Goal: Task Accomplishment & Management: Complete application form

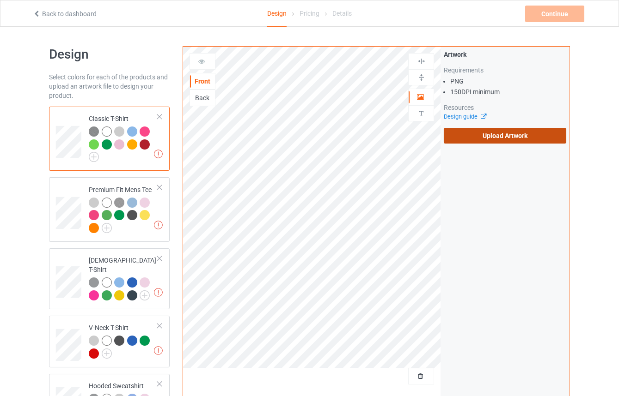
click at [501, 139] on label "Upload Artwork" at bounding box center [505, 136] width 122 height 16
click at [0, 0] on input "Upload Artwork" at bounding box center [0, 0] width 0 height 0
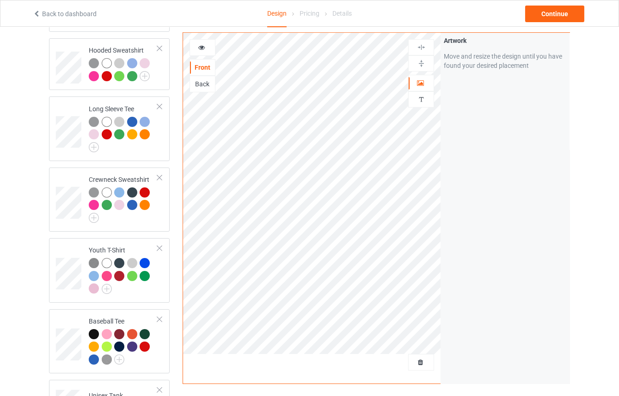
scroll to position [546, 0]
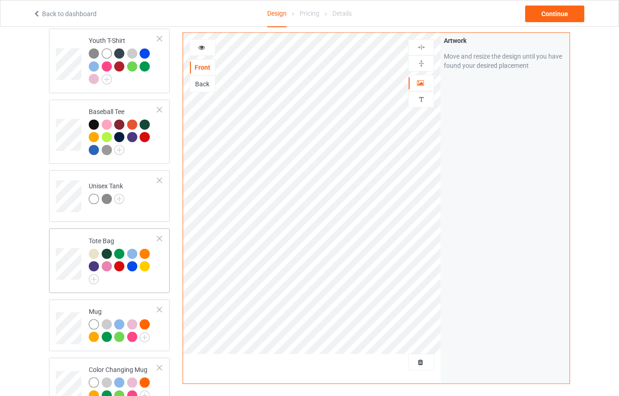
click at [125, 237] on div "Tote Bag" at bounding box center [123, 259] width 69 height 45
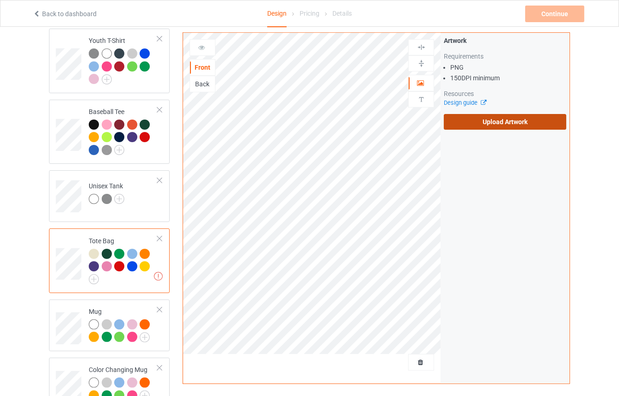
click at [513, 122] on label "Upload Artwork" at bounding box center [505, 122] width 122 height 16
click at [0, 0] on input "Upload Artwork" at bounding box center [0, 0] width 0 height 0
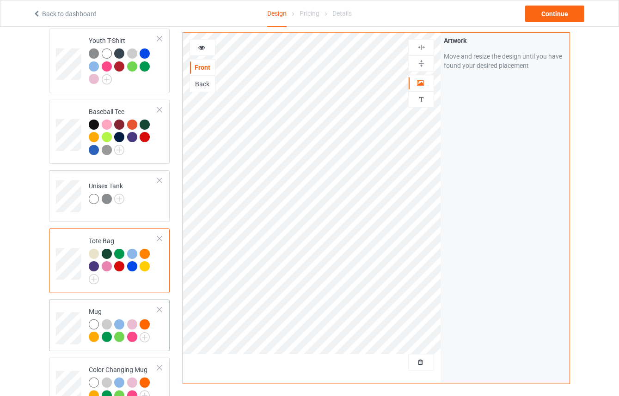
click at [125, 307] on div "Mug" at bounding box center [123, 324] width 69 height 35
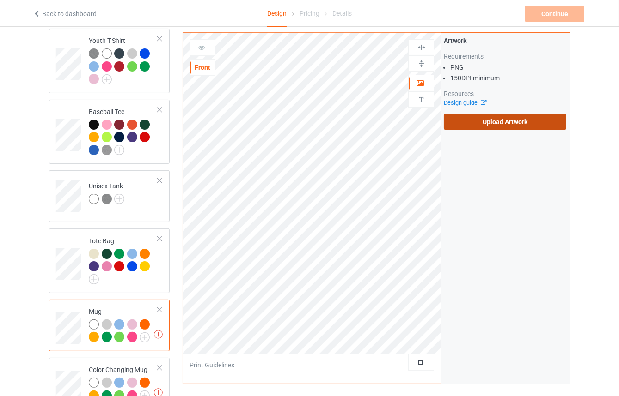
click at [480, 122] on label "Upload Artwork" at bounding box center [505, 122] width 122 height 16
click at [0, 0] on input "Upload Artwork" at bounding box center [0, 0] width 0 height 0
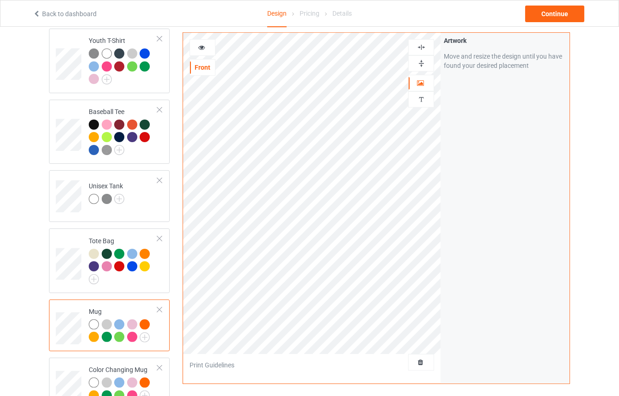
click at [422, 48] on img at bounding box center [421, 47] width 9 height 9
click at [426, 62] on div at bounding box center [420, 63] width 25 height 9
click at [423, 48] on img at bounding box center [421, 47] width 9 height 9
click at [420, 52] on div at bounding box center [421, 47] width 26 height 16
click at [422, 45] on img at bounding box center [421, 47] width 9 height 9
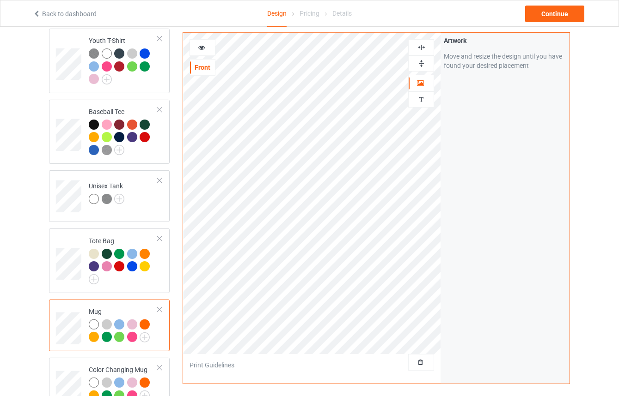
click at [422, 45] on img at bounding box center [421, 47] width 9 height 9
click at [418, 66] on img at bounding box center [421, 63] width 9 height 9
click at [419, 66] on img at bounding box center [421, 63] width 9 height 9
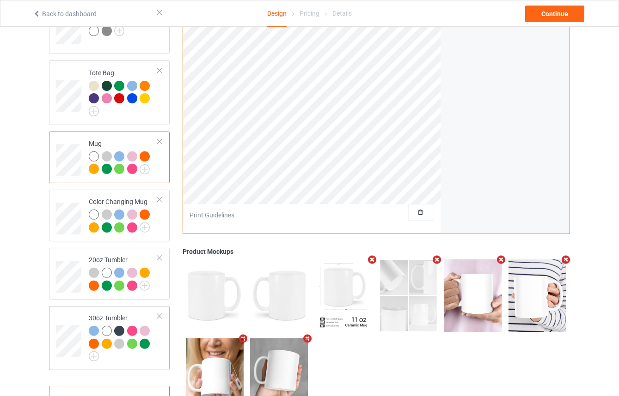
scroll to position [742, 0]
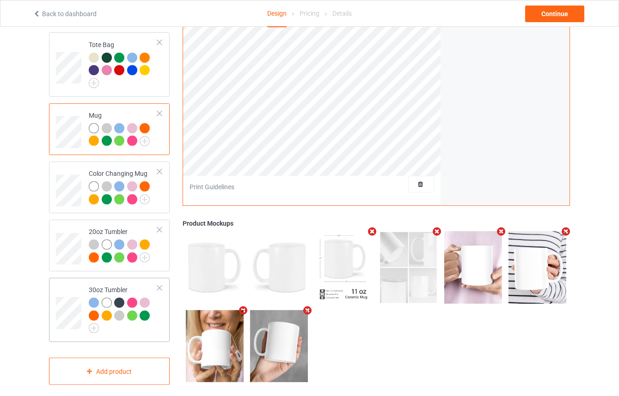
click at [102, 282] on td "30oz Tumbler" at bounding box center [123, 310] width 79 height 57
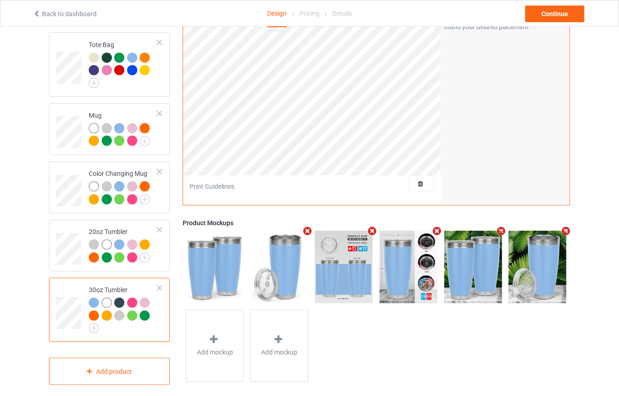
click at [158, 285] on div at bounding box center [159, 288] width 6 height 6
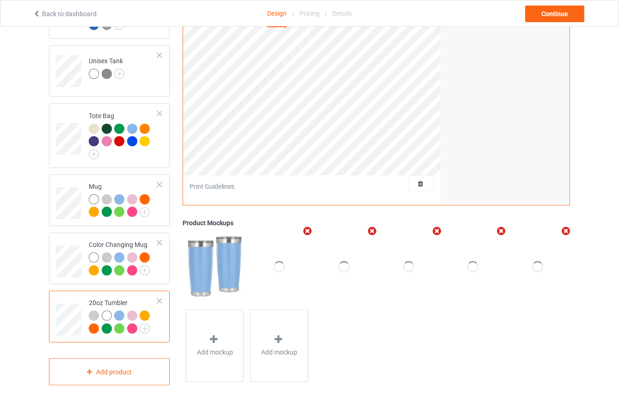
click at [156, 298] on div at bounding box center [159, 301] width 6 height 6
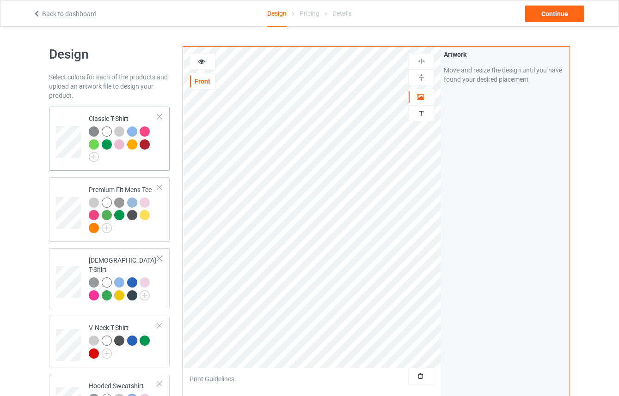
click at [131, 160] on div at bounding box center [123, 145] width 69 height 36
click at [93, 156] on img at bounding box center [94, 157] width 10 height 10
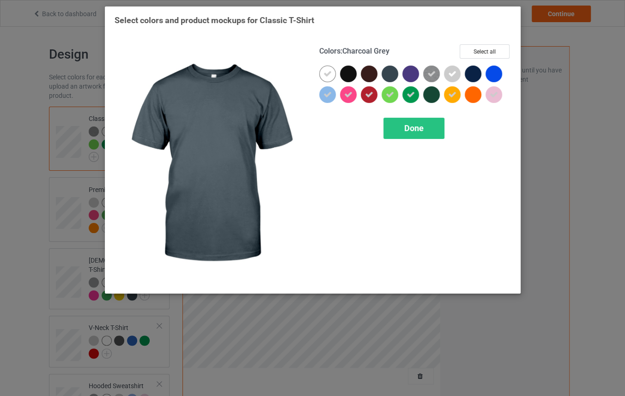
click at [394, 78] on div at bounding box center [390, 74] width 17 height 17
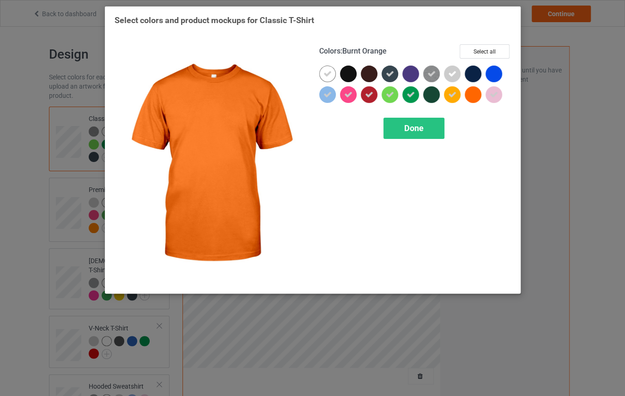
click at [477, 95] on div at bounding box center [473, 94] width 17 height 17
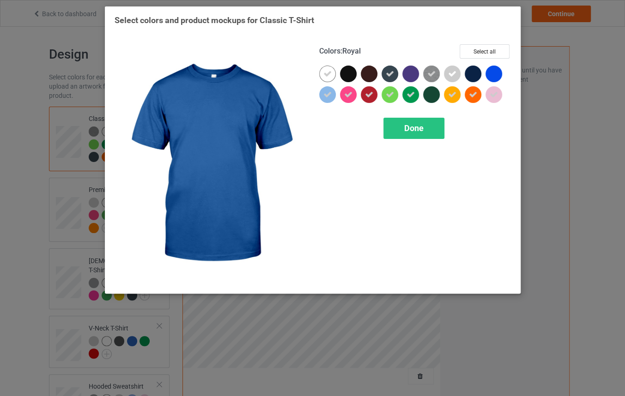
click at [496, 75] on div at bounding box center [494, 74] width 17 height 17
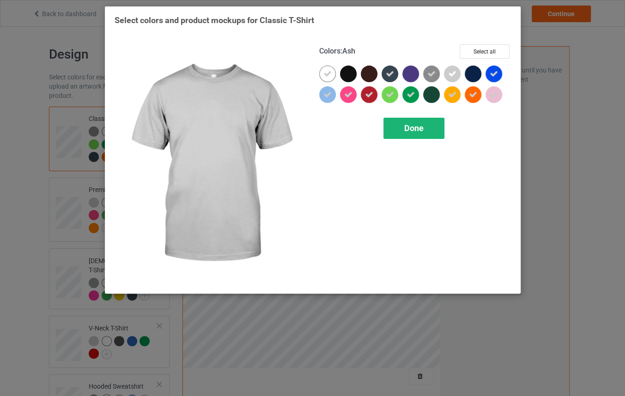
click at [414, 131] on span "Done" at bounding box center [413, 128] width 19 height 10
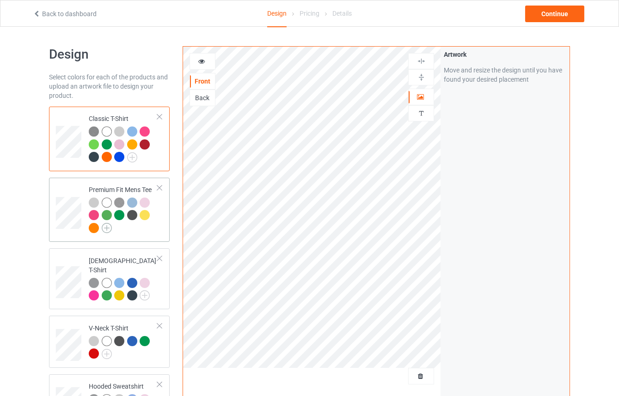
click at [106, 229] on img at bounding box center [107, 228] width 10 height 10
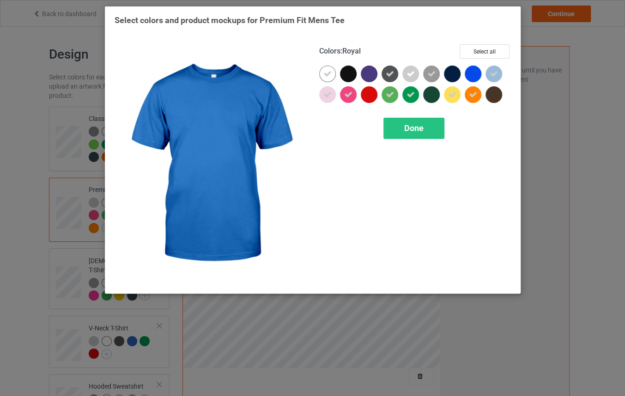
click at [475, 74] on div at bounding box center [473, 74] width 17 height 17
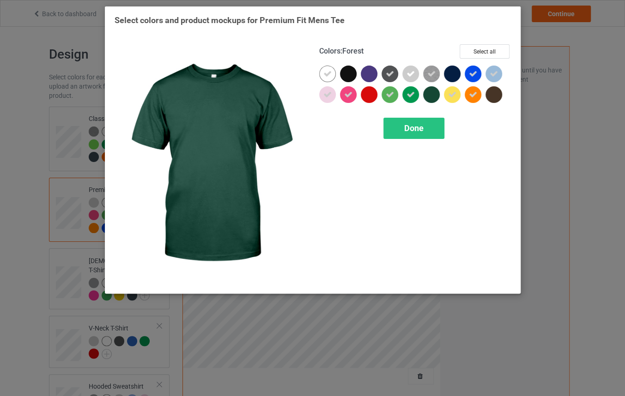
click at [436, 97] on div at bounding box center [431, 94] width 17 height 17
drag, startPoint x: 436, startPoint y: 97, endPoint x: 429, endPoint y: 96, distance: 7.1
click at [436, 97] on div at bounding box center [431, 94] width 17 height 17
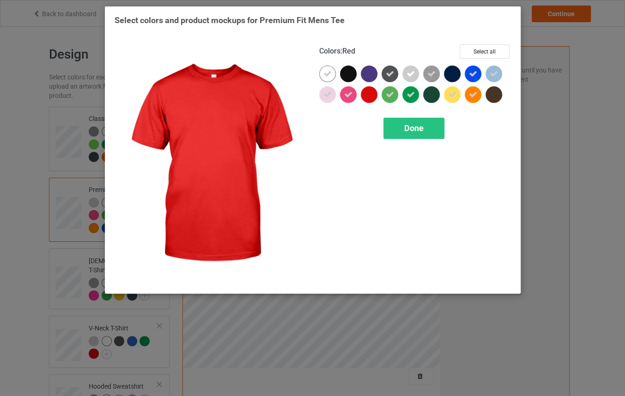
click at [375, 93] on div at bounding box center [369, 94] width 17 height 17
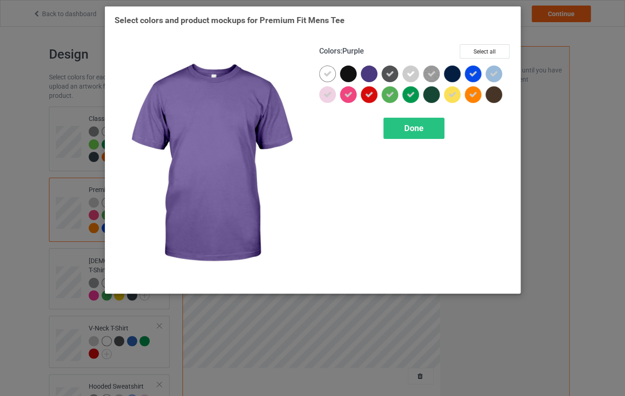
click at [367, 77] on div at bounding box center [369, 74] width 17 height 17
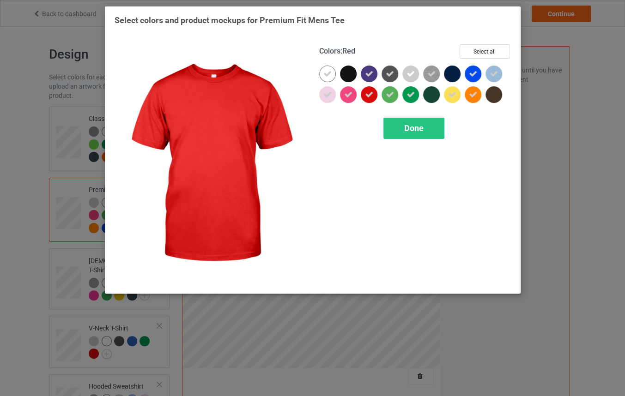
drag, startPoint x: 418, startPoint y: 130, endPoint x: 481, endPoint y: 110, distance: 65.7
click at [462, 129] on div "Done" at bounding box center [415, 128] width 192 height 21
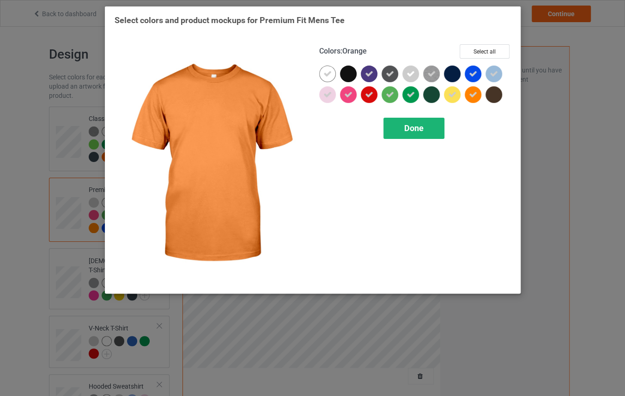
click at [420, 131] on span "Done" at bounding box center [413, 128] width 19 height 10
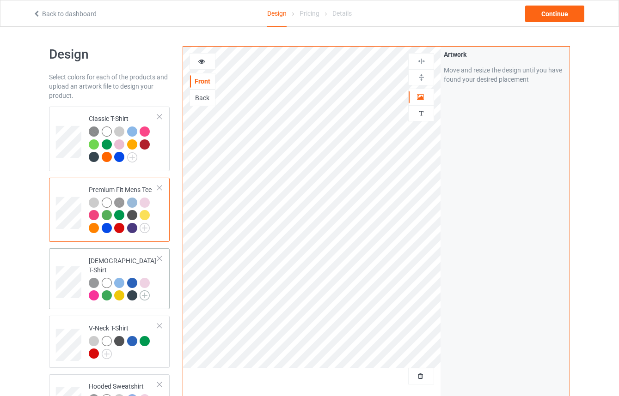
click at [142, 291] on img at bounding box center [145, 296] width 10 height 10
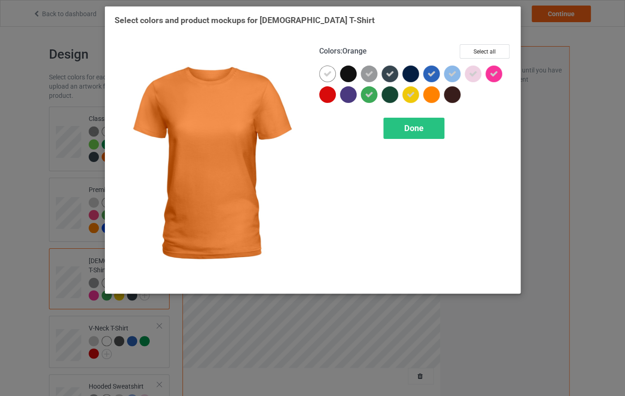
click at [432, 94] on div at bounding box center [431, 94] width 17 height 17
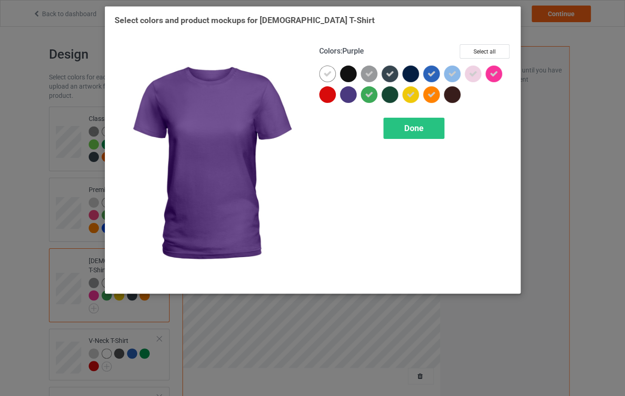
click at [351, 101] on div at bounding box center [348, 94] width 17 height 17
click at [350, 92] on icon at bounding box center [348, 95] width 8 height 8
click at [421, 134] on div "Done" at bounding box center [413, 128] width 61 height 21
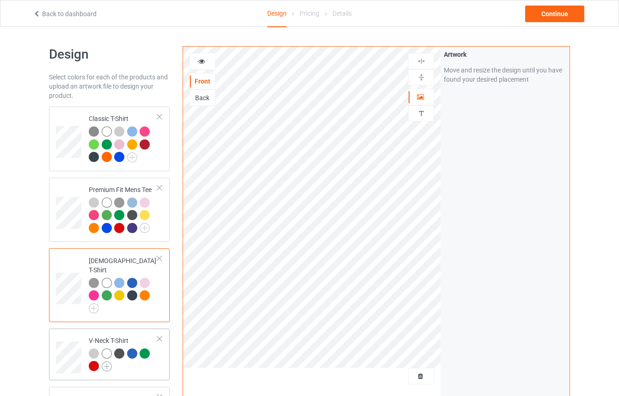
click at [111, 358] on div at bounding box center [123, 361] width 69 height 25
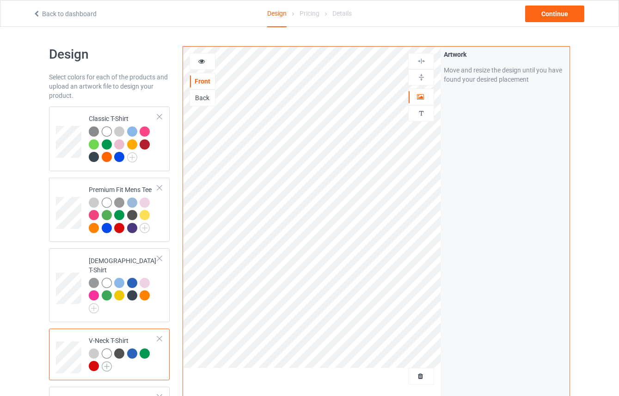
click at [105, 362] on img at bounding box center [107, 367] width 10 height 10
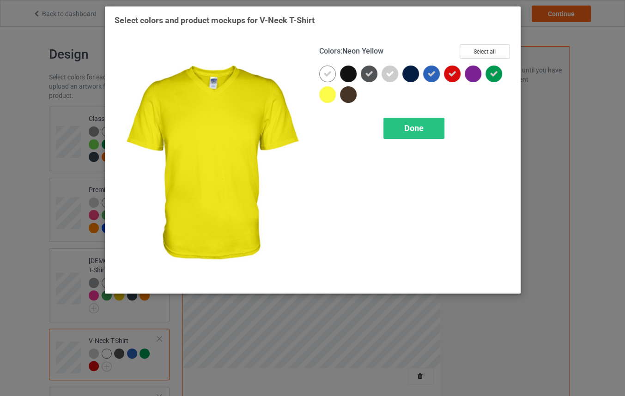
click at [329, 92] on div at bounding box center [327, 94] width 17 height 17
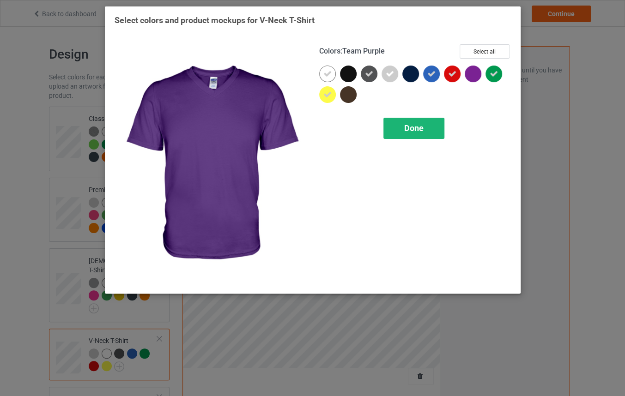
click at [415, 130] on span "Done" at bounding box center [413, 128] width 19 height 10
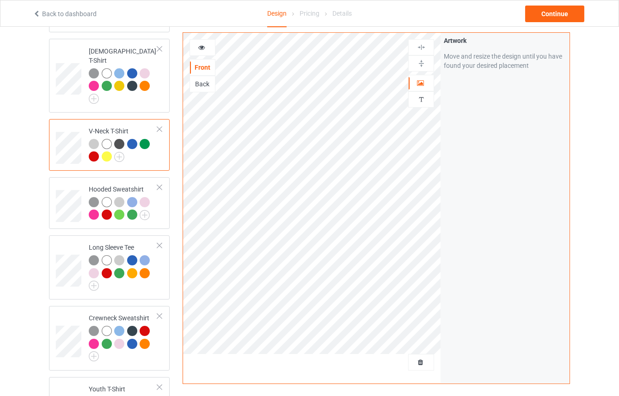
scroll to position [168, 0]
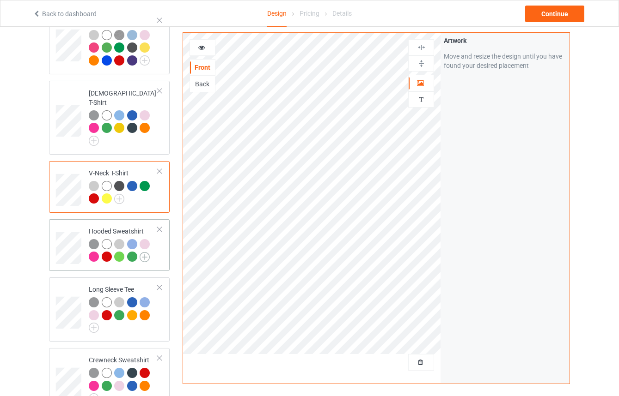
click at [147, 252] on img at bounding box center [145, 257] width 10 height 10
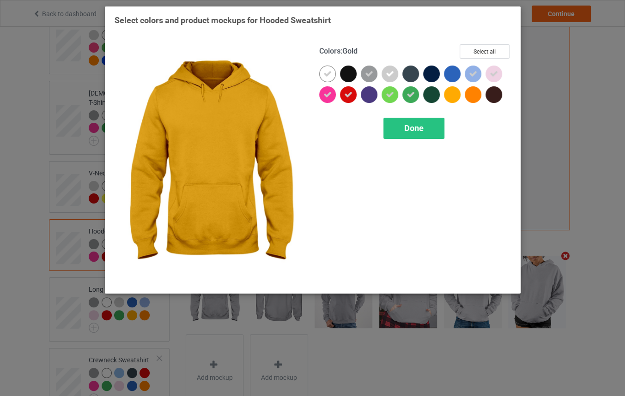
click at [455, 91] on div at bounding box center [452, 94] width 17 height 17
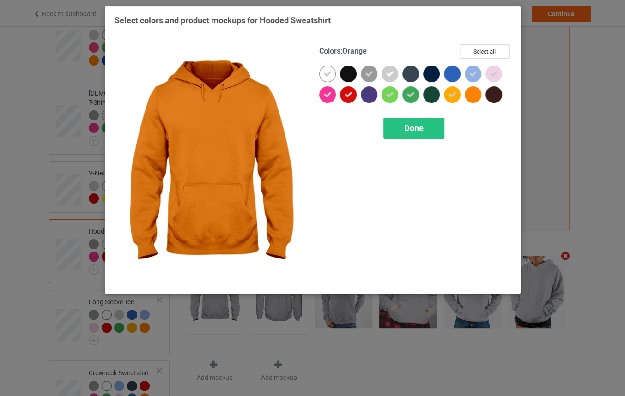
click at [476, 95] on div at bounding box center [473, 94] width 17 height 17
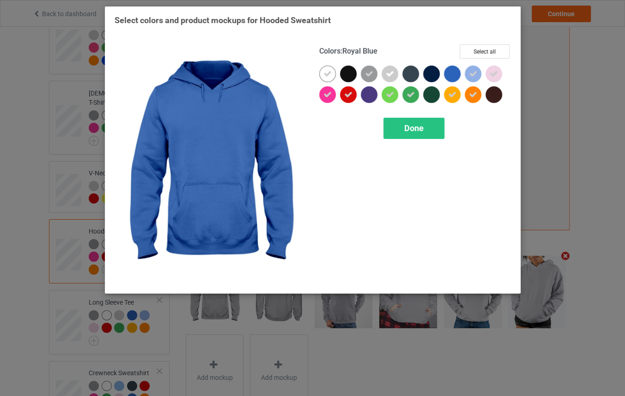
click at [452, 74] on div at bounding box center [452, 74] width 17 height 17
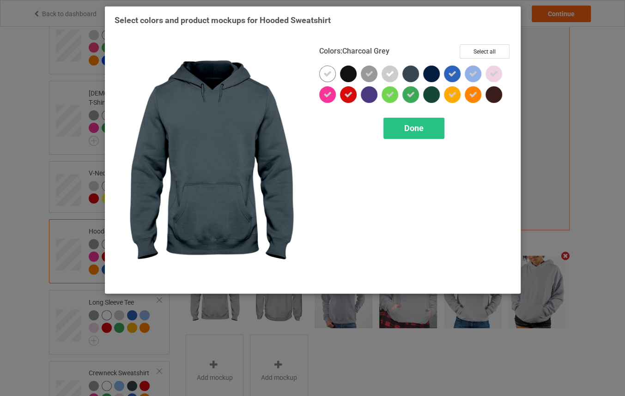
click at [409, 74] on div at bounding box center [410, 74] width 17 height 17
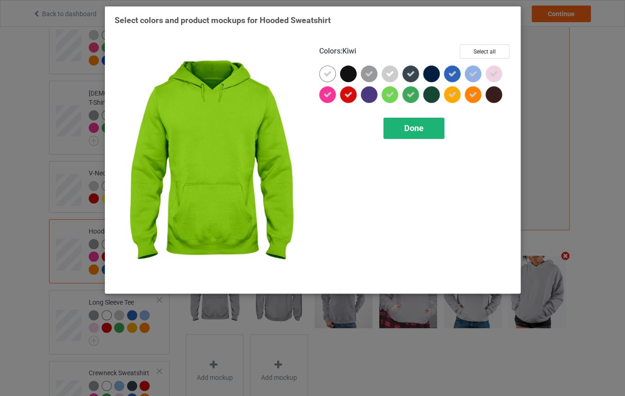
click at [415, 129] on span "Done" at bounding box center [413, 128] width 19 height 10
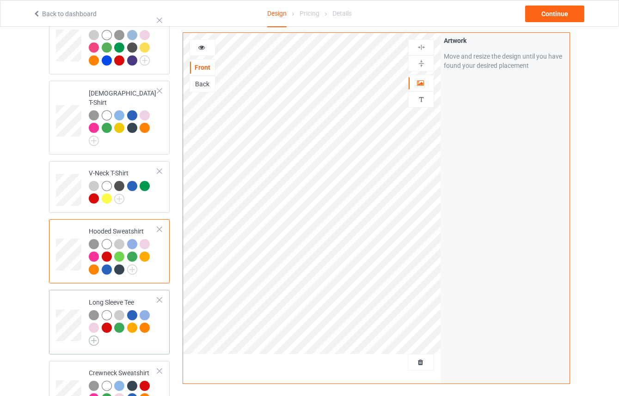
click at [91, 336] on img at bounding box center [94, 341] width 10 height 10
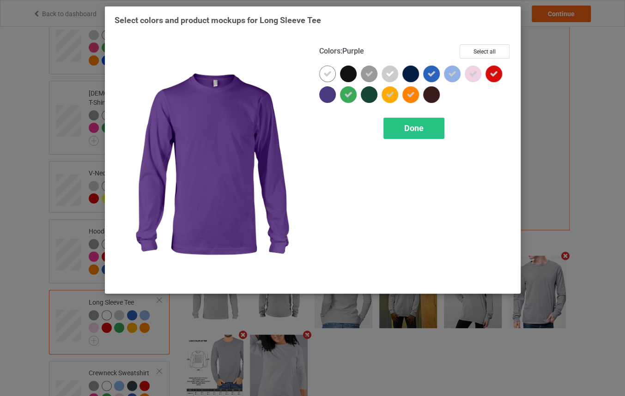
click at [328, 98] on div at bounding box center [327, 94] width 17 height 17
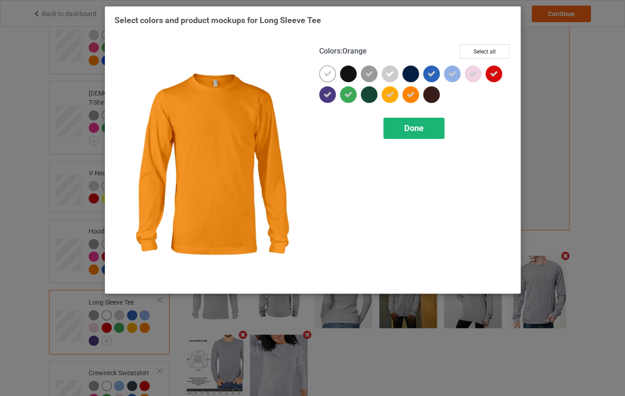
click at [420, 129] on span "Done" at bounding box center [413, 128] width 19 height 10
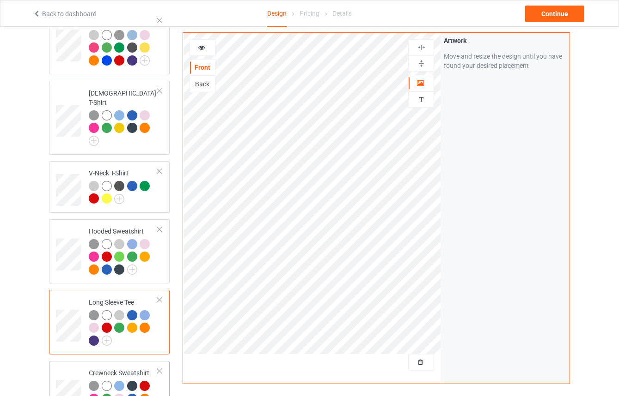
scroll to position [210, 0]
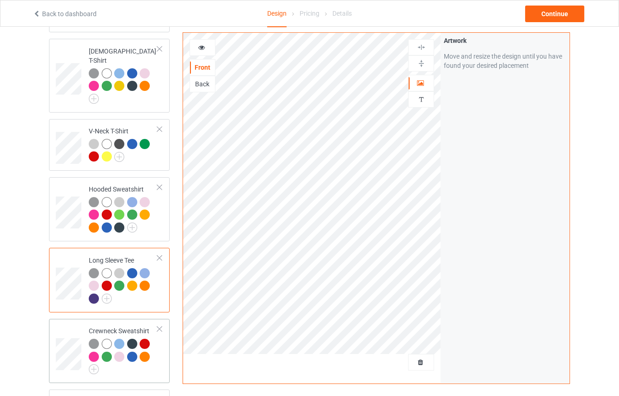
click at [127, 366] on td "Crewneck Sweatshirt" at bounding box center [123, 351] width 79 height 57
click at [90, 365] on img at bounding box center [94, 370] width 10 height 10
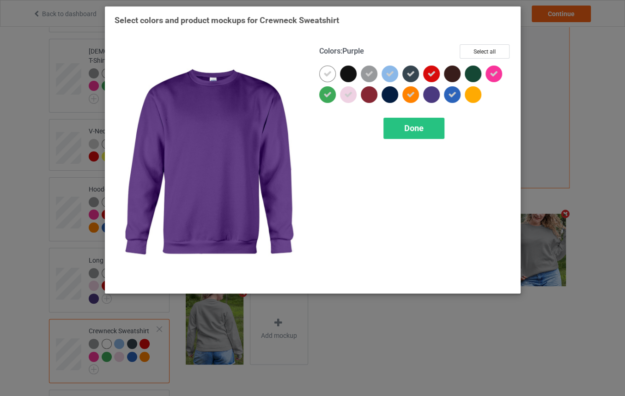
click at [431, 91] on div at bounding box center [431, 94] width 17 height 17
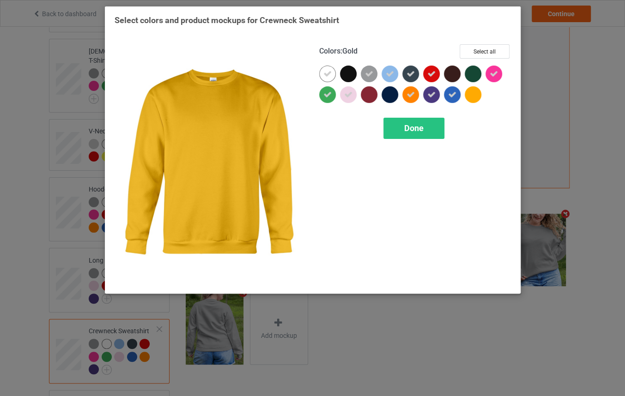
click at [470, 93] on div at bounding box center [473, 94] width 17 height 17
click at [418, 124] on span "Done" at bounding box center [413, 128] width 19 height 10
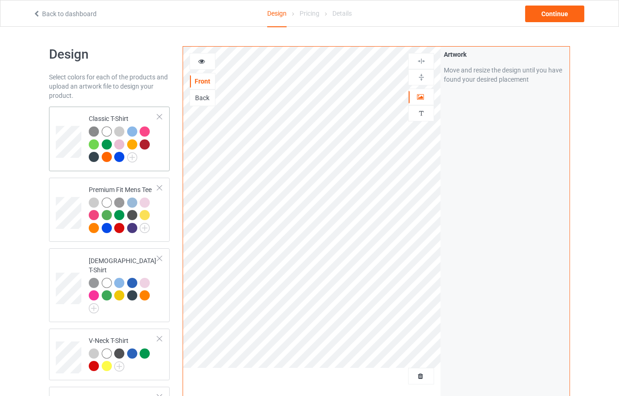
click at [152, 159] on div at bounding box center [123, 146] width 69 height 38
click at [136, 157] on img at bounding box center [132, 157] width 10 height 10
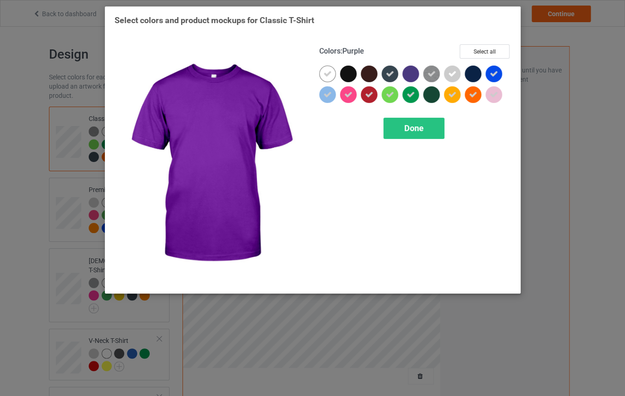
click at [412, 74] on div at bounding box center [410, 74] width 17 height 17
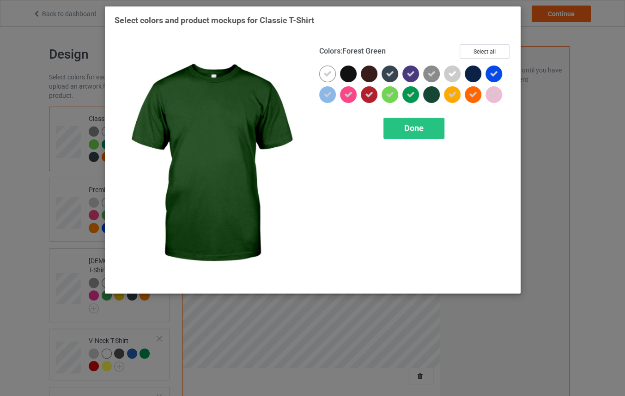
click at [435, 94] on div at bounding box center [431, 94] width 17 height 17
click at [431, 130] on div "Done" at bounding box center [413, 128] width 61 height 21
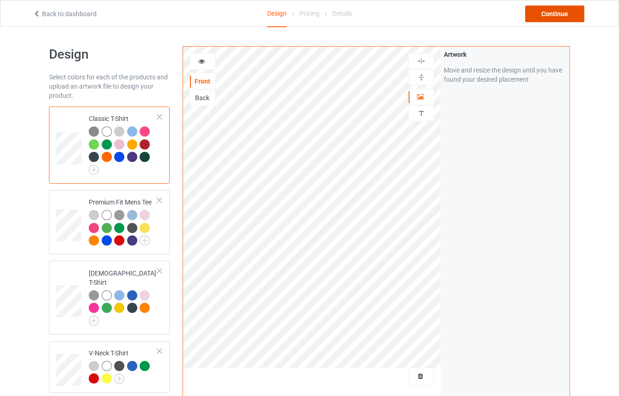
click at [546, 18] on div "Continue" at bounding box center [554, 14] width 59 height 17
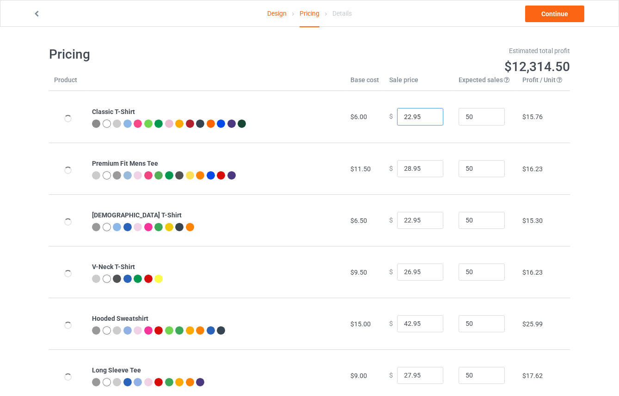
click at [403, 115] on input "22.95" at bounding box center [420, 117] width 46 height 18
type input "25.95"
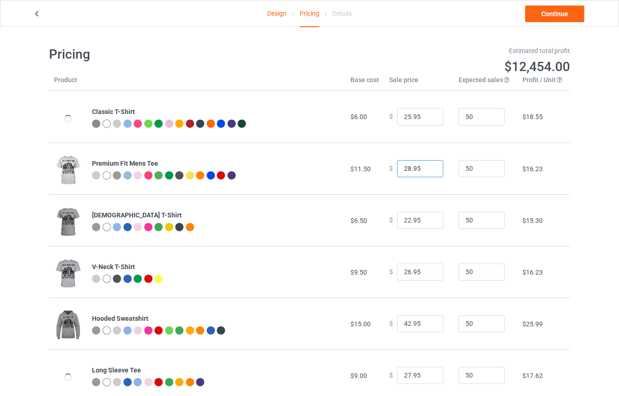
click at [406, 169] on input "28.95" at bounding box center [420, 169] width 46 height 18
type input "34.95"
click at [405, 220] on input "22.95" at bounding box center [420, 221] width 46 height 18
type input "26.95"
click at [405, 268] on input "26.95" at bounding box center [420, 273] width 46 height 18
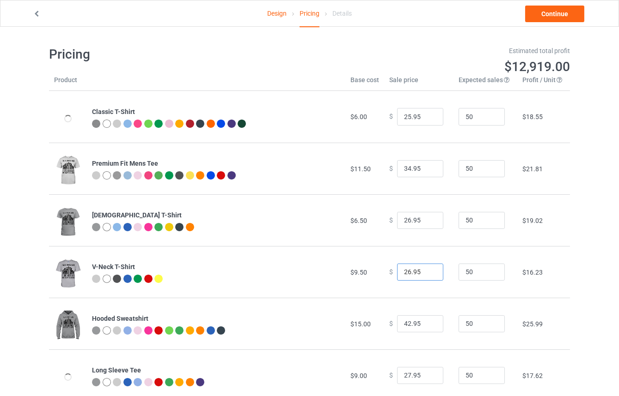
click at [406, 273] on input "26.95" at bounding box center [420, 273] width 46 height 18
type input "29.95"
click at [423, 296] on td "$ 29.95" at bounding box center [418, 272] width 69 height 52
click at [405, 327] on input "42.95" at bounding box center [420, 325] width 46 height 18
type input "43.95"
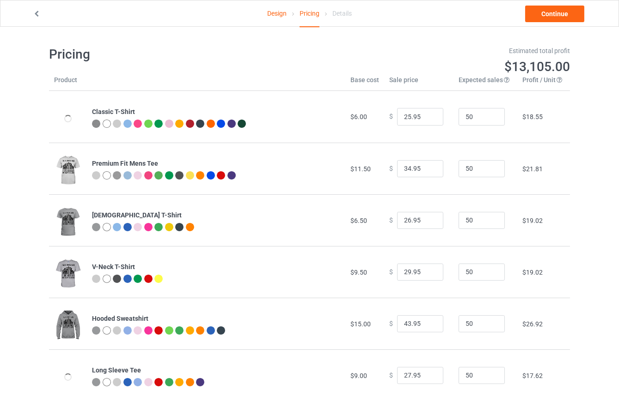
click at [420, 305] on td "$ 43.95" at bounding box center [418, 324] width 69 height 52
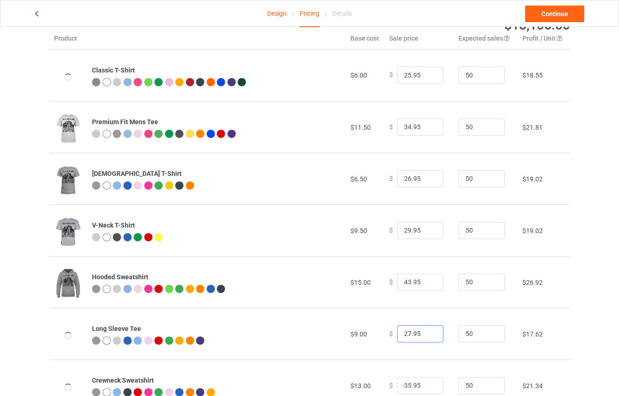
click at [404, 335] on input "27.95" at bounding box center [420, 335] width 46 height 18
type input "31.95"
click at [416, 348] on td "$ 31.95" at bounding box center [418, 334] width 69 height 52
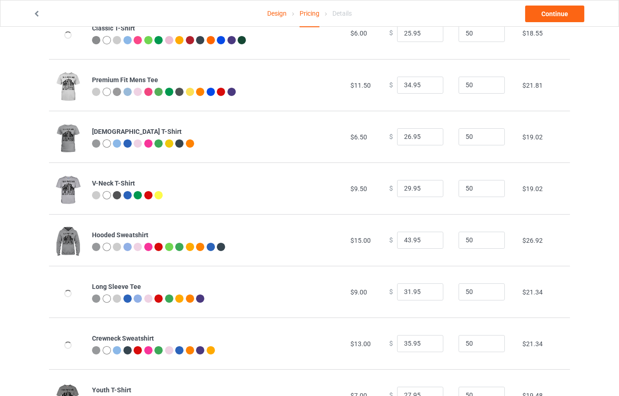
scroll to position [126, 0]
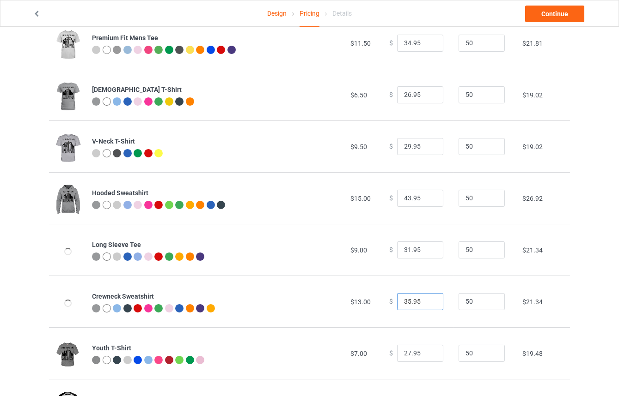
click at [405, 304] on input "35.95" at bounding box center [420, 302] width 46 height 18
type input "37.95"
click at [417, 323] on td "$ 37.95" at bounding box center [418, 302] width 69 height 52
click at [406, 357] on input "27.95" at bounding box center [420, 354] width 46 height 18
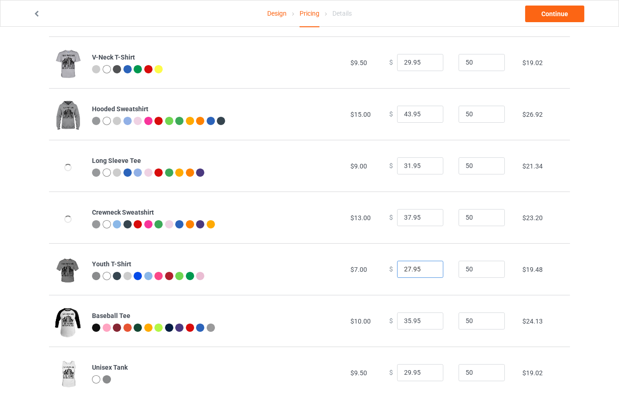
scroll to position [294, 0]
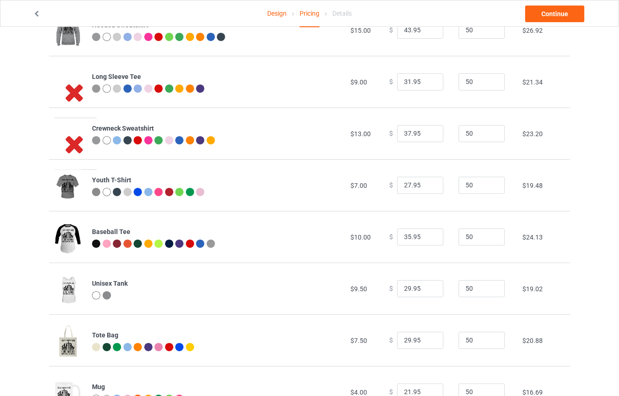
click at [70, 91] on icon at bounding box center [74, 92] width 30 height 26
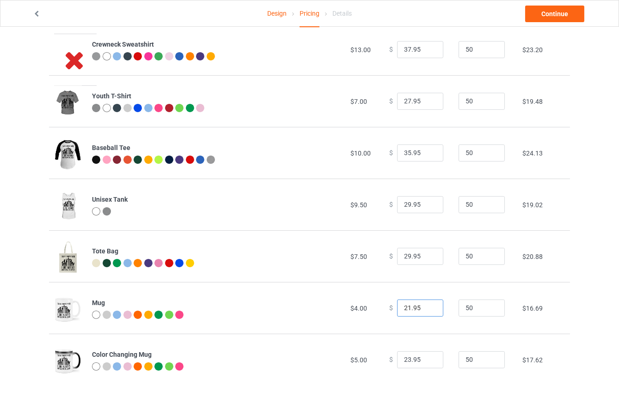
click at [404, 306] on input "21.95" at bounding box center [420, 309] width 46 height 18
type input "22.95"
click at [402, 329] on td "$ 22.95" at bounding box center [418, 308] width 69 height 52
click at [405, 362] on input "23.95" at bounding box center [420, 361] width 46 height 18
type input "24.95"
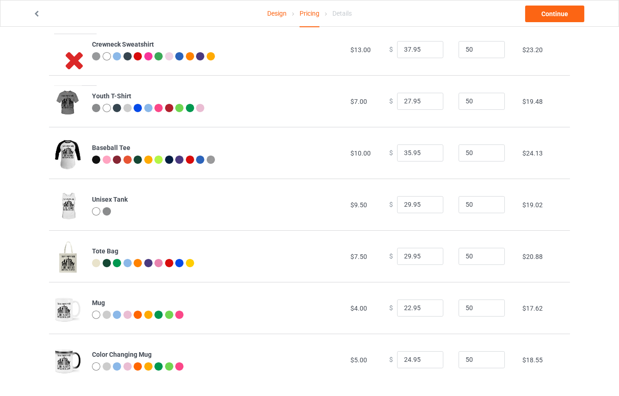
click at [446, 330] on td "$ 22.95" at bounding box center [418, 308] width 69 height 52
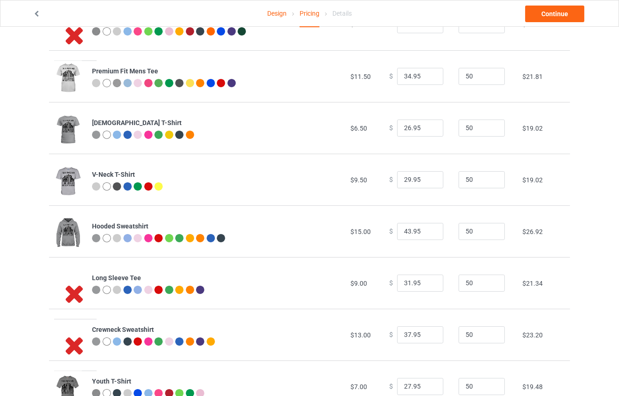
scroll to position [0, 0]
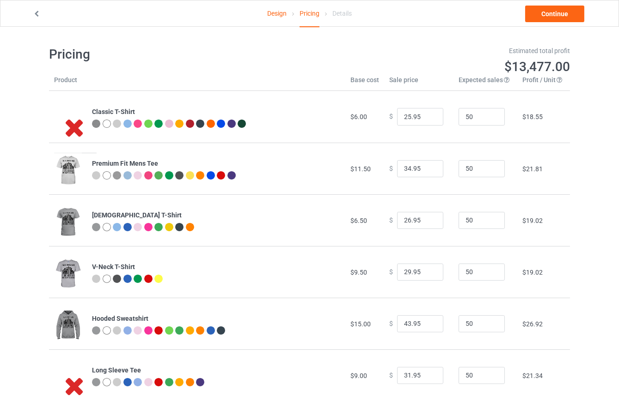
click at [74, 125] on icon at bounding box center [74, 127] width 30 height 26
click at [549, 16] on link "Continue" at bounding box center [554, 14] width 59 height 17
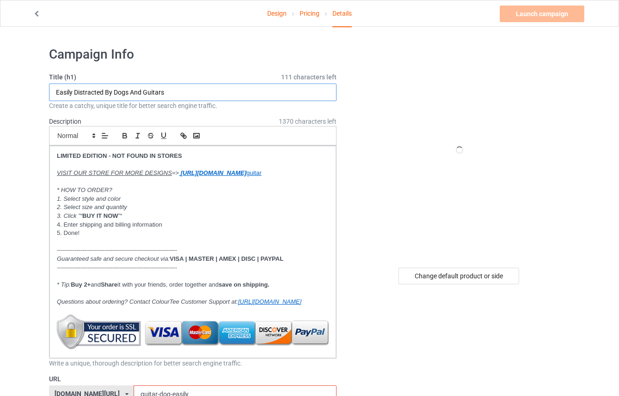
click at [181, 91] on input "Easily Distracted By Dogs And Guitars" at bounding box center [192, 93] width 287 height 18
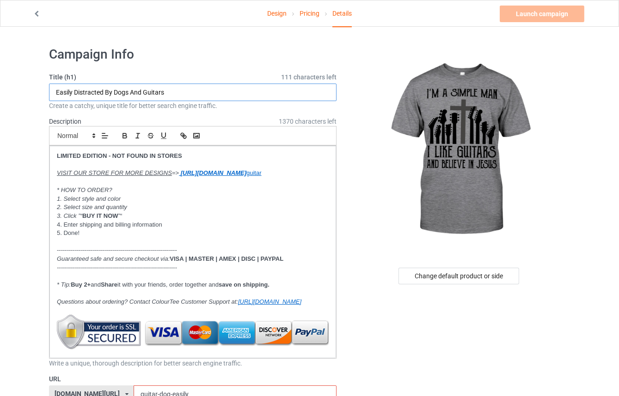
click at [59, 92] on input "Easily Distracted By Dogs And Guitars" at bounding box center [192, 93] width 287 height 18
paste input "I Am A Simple Man I Like Guitar And Believe In [DEMOGRAPHIC_DATA]"
type input "I Am A Simple Man I Like Guitar And Believe In [DEMOGRAPHIC_DATA]"
click at [236, 56] on h1 "Campaign Info" at bounding box center [192, 54] width 287 height 17
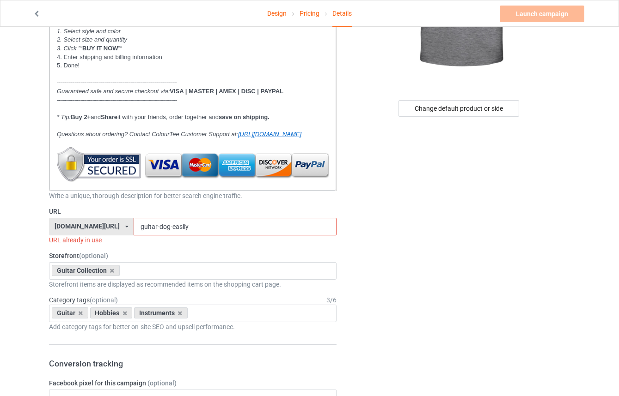
drag, startPoint x: 191, startPoint y: 237, endPoint x: 202, endPoint y: 236, distance: 11.6
click at [204, 236] on input "guitar-dog-easily" at bounding box center [235, 227] width 202 height 18
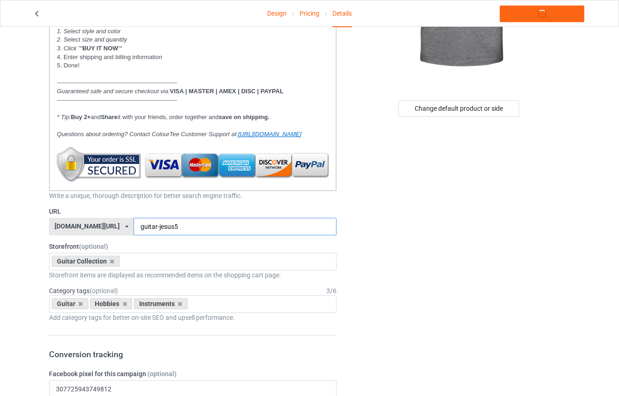
type input "guitar-jesus5"
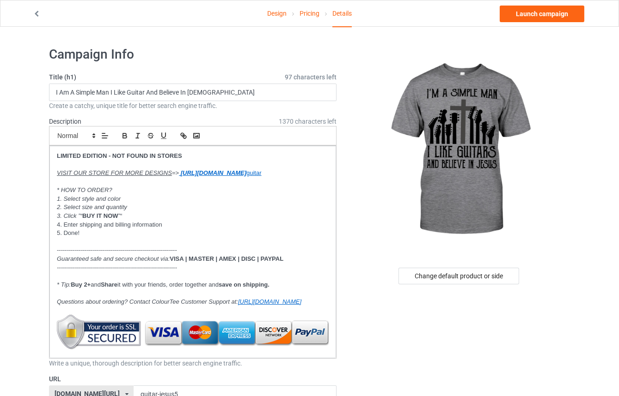
click at [290, 14] on icon at bounding box center [293, 14] width 6 height 6
click at [283, 15] on link "Design" at bounding box center [276, 13] width 19 height 26
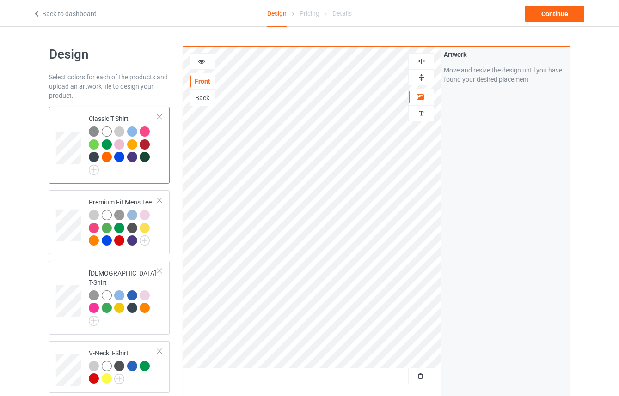
click at [424, 76] on img at bounding box center [421, 77] width 9 height 9
click at [421, 59] on img at bounding box center [421, 61] width 9 height 9
click at [414, 77] on div at bounding box center [420, 77] width 25 height 9
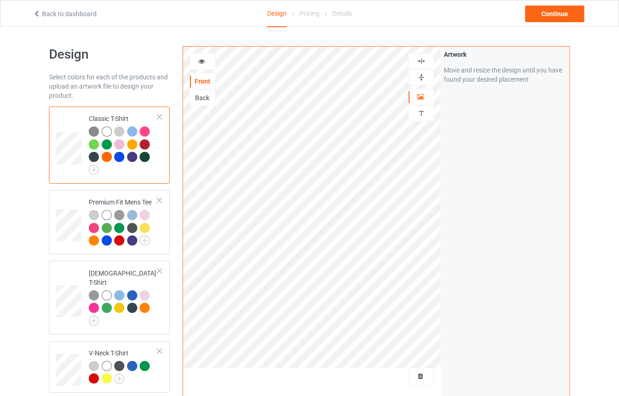
click at [424, 59] on img at bounding box center [421, 61] width 9 height 9
click at [421, 73] on img at bounding box center [421, 77] width 9 height 9
click at [570, 11] on div "Continue" at bounding box center [554, 14] width 59 height 17
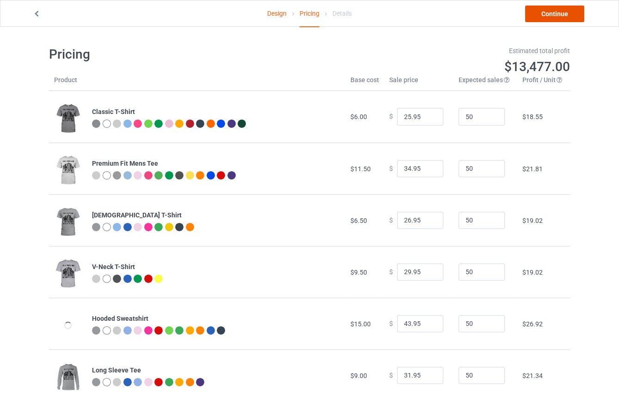
click at [550, 13] on link "Continue" at bounding box center [554, 14] width 59 height 17
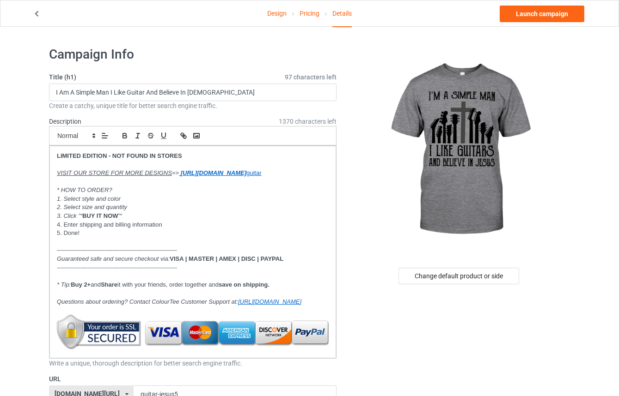
click at [556, 14] on link "Launch campaign" at bounding box center [541, 14] width 85 height 17
